Goal: Find specific page/section: Find specific page/section

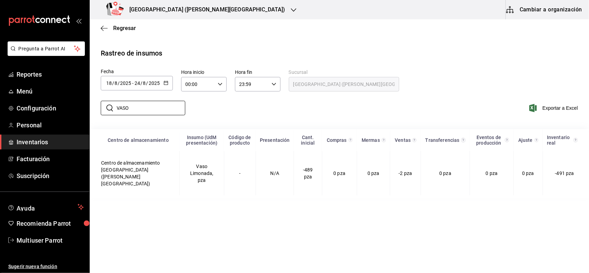
click at [199, 9] on div "Napoli (Valle Poniente)" at bounding box center [197, 9] width 204 height 19
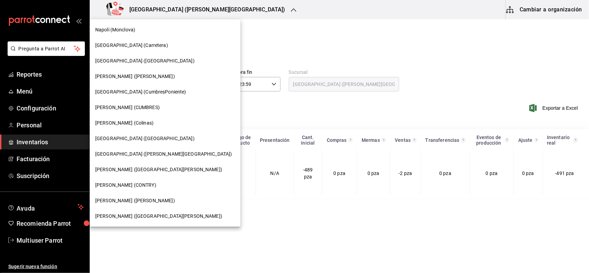
click at [152, 147] on div "Napoli (Valle Poniente)" at bounding box center [165, 154] width 151 height 16
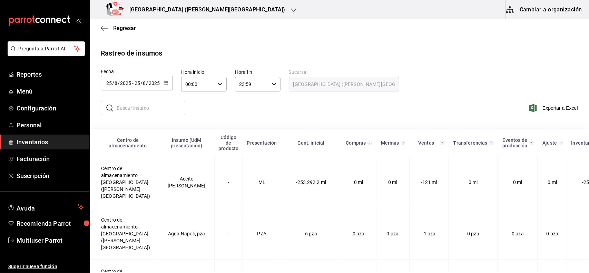
click at [196, 15] on div "Napoli (Valle Poniente)" at bounding box center [197, 9] width 204 height 19
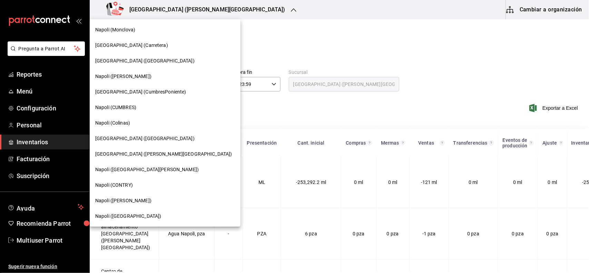
click at [154, 213] on div "Napoli ([GEOGRAPHIC_DATA])" at bounding box center [165, 216] width 140 height 7
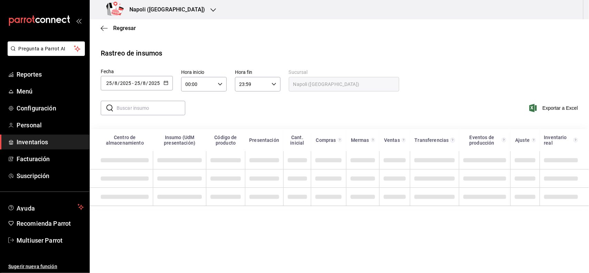
click at [168, 87] on div "[DATE] [DATE] - [DATE] [DATE]" at bounding box center [137, 83] width 72 height 14
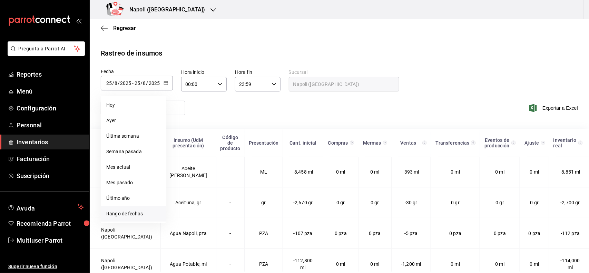
click at [151, 212] on li "Rango de fechas" at bounding box center [133, 214] width 65 height 16
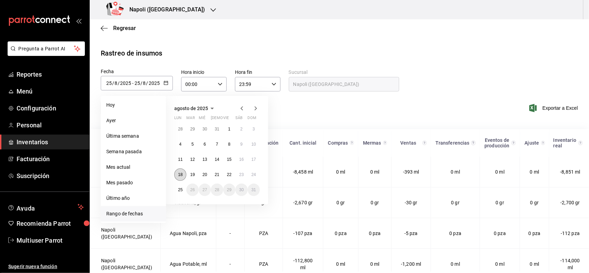
click at [178, 171] on button "18" at bounding box center [180, 174] width 12 height 12
click at [251, 177] on button "24" at bounding box center [254, 174] width 12 height 12
type input "[DATE]"
type input "18"
type input "[DATE]"
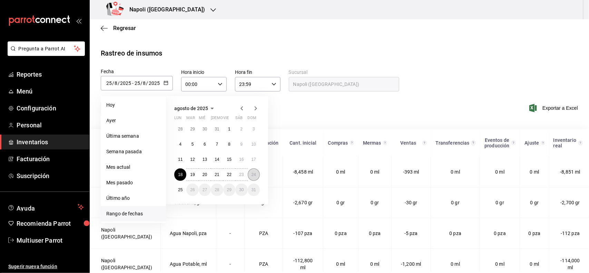
type input "24"
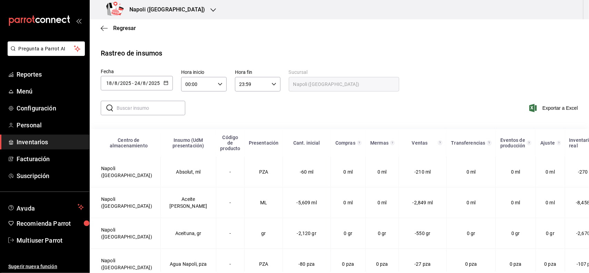
click at [149, 104] on input "text" at bounding box center [151, 108] width 69 height 14
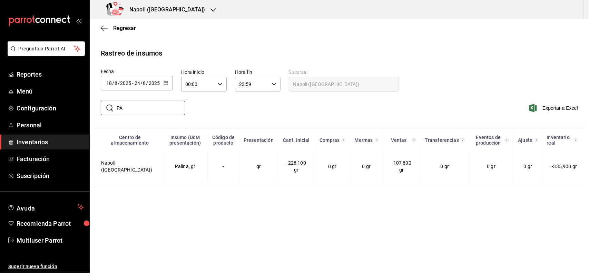
type input "P"
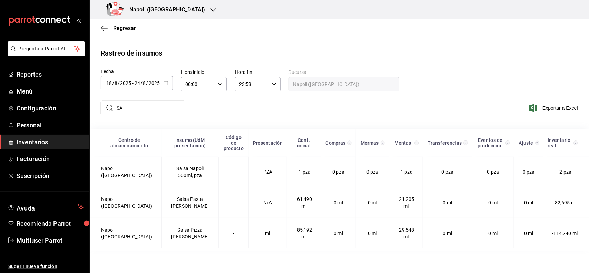
type input "S"
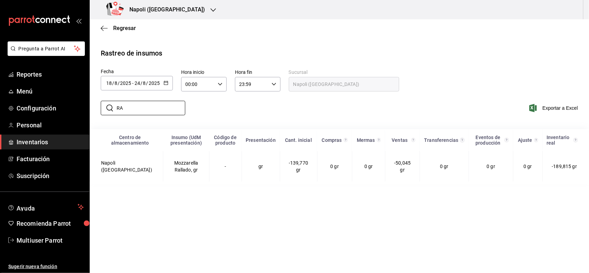
type input "R"
type input "S"
type input "P"
type input "C"
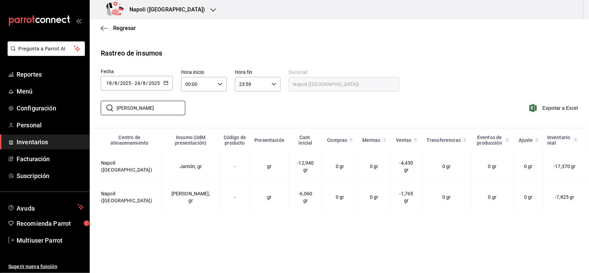
type input "J"
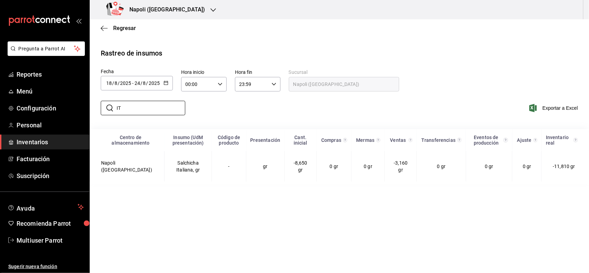
type input "I"
type input "L"
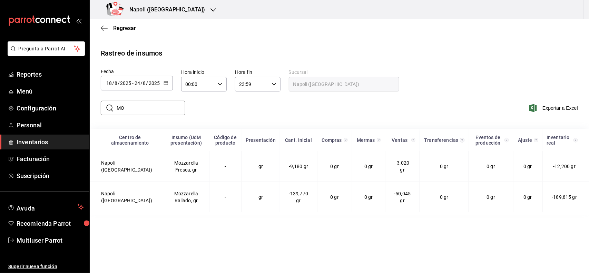
type input "M"
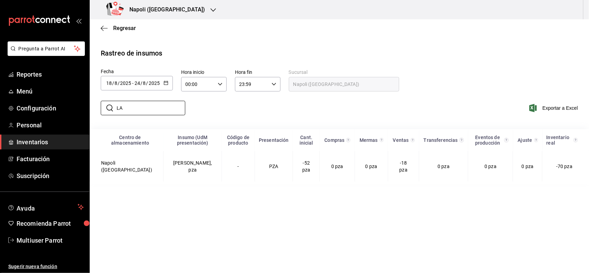
type input "L"
type input "F"
type input "P"
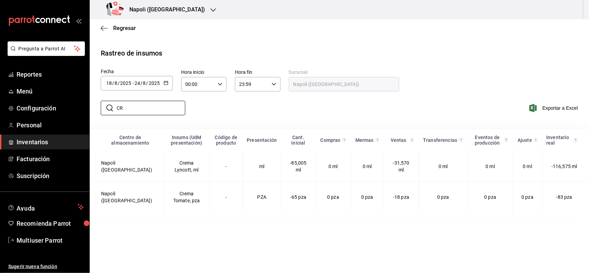
type input "C"
type input "A"
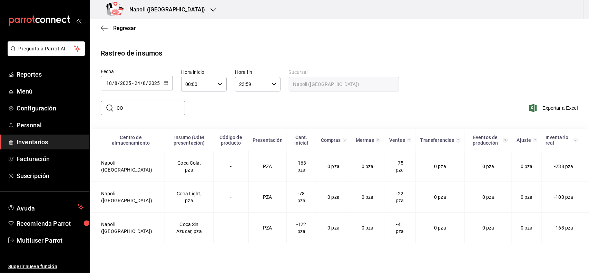
type input "C"
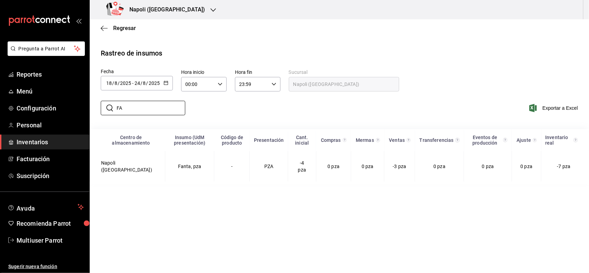
type input "F"
type input "S"
type input "J"
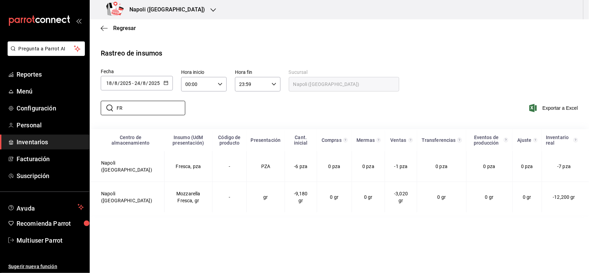
type input "F"
type input "S"
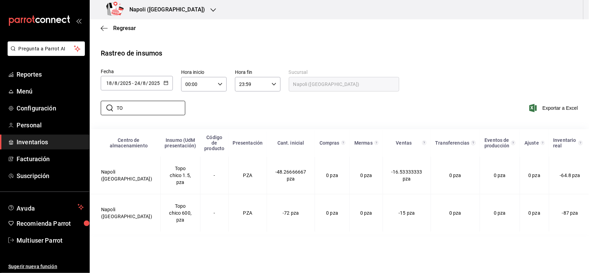
type input "T"
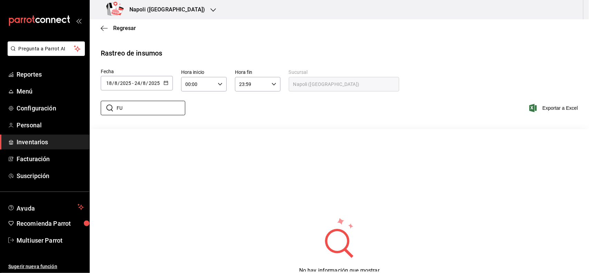
type input "F"
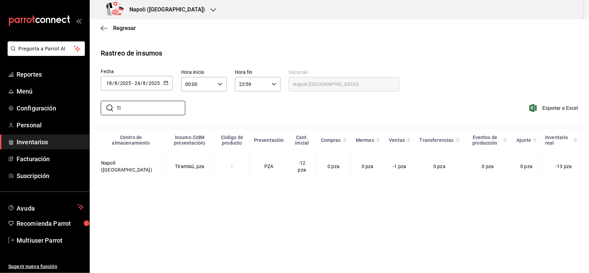
type input "T"
type input "C"
type input "B"
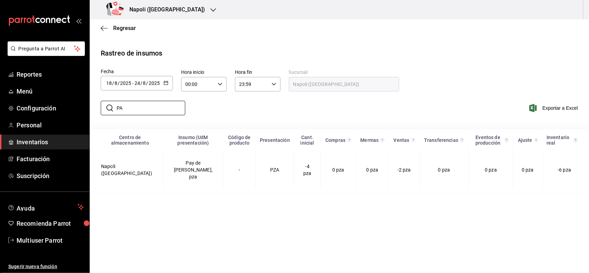
type input "P"
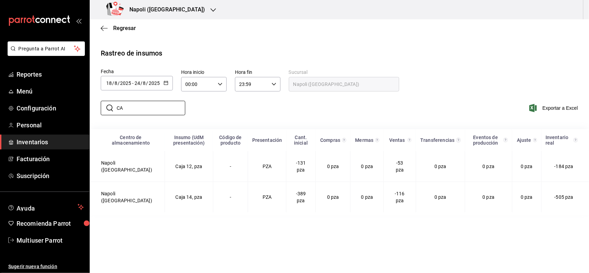
type input "C"
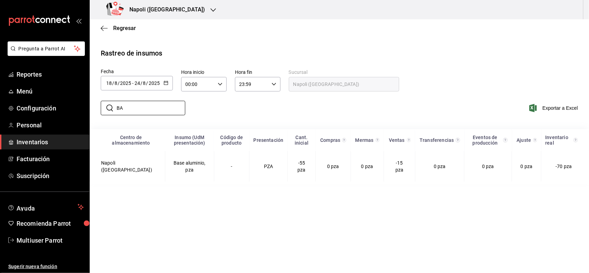
type input "B"
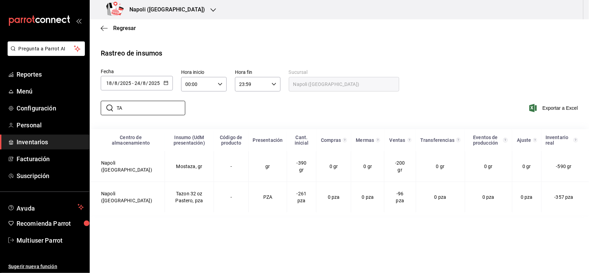
type input "T"
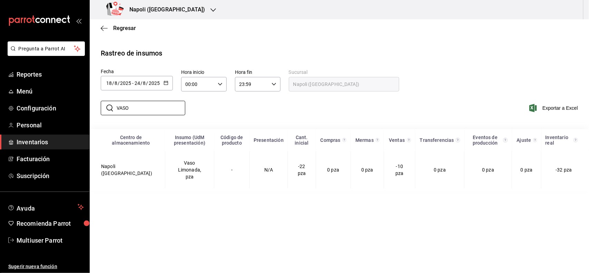
type input "VASO"
